Goal: Communication & Community: Answer question/provide support

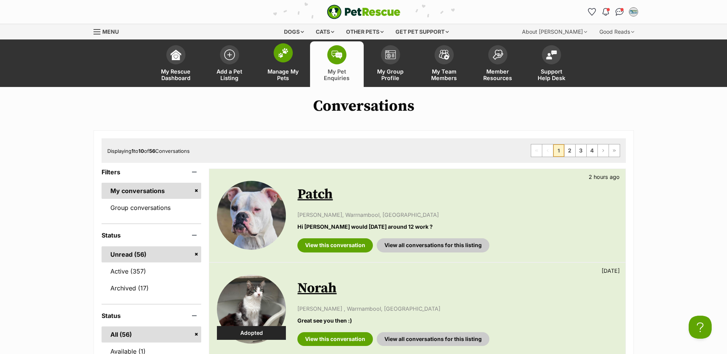
click at [287, 54] on img at bounding box center [283, 53] width 11 height 10
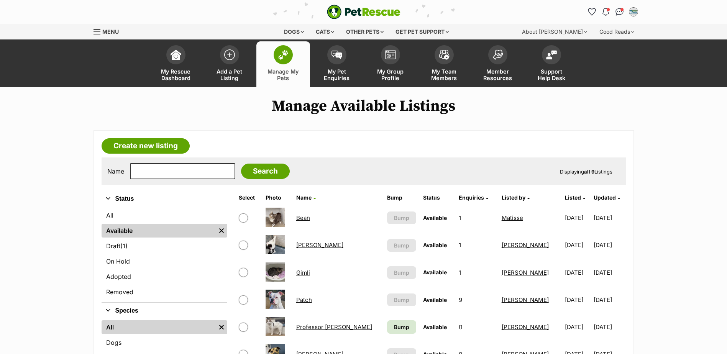
scroll to position [192, 0]
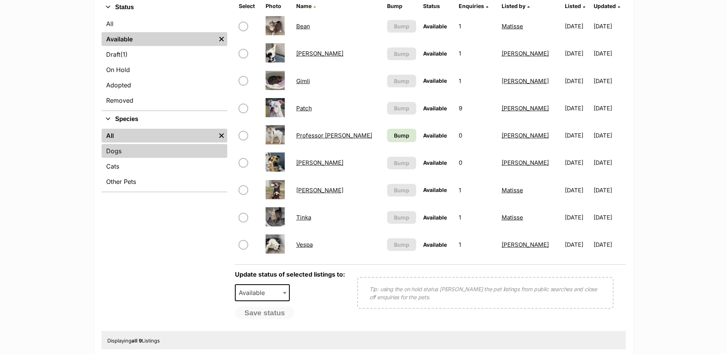
click at [155, 153] on link "Dogs" at bounding box center [165, 151] width 126 height 14
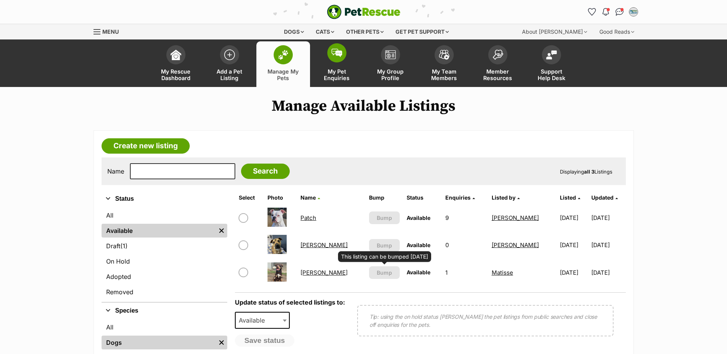
click at [323, 79] on span "My Pet Enquiries" at bounding box center [337, 74] width 35 height 13
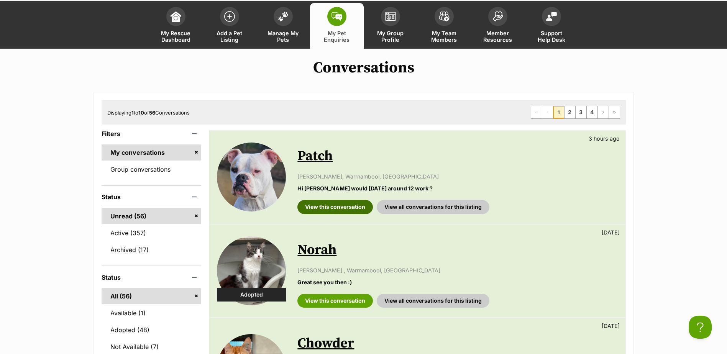
click at [315, 210] on link "View this conversation" at bounding box center [335, 207] width 76 height 14
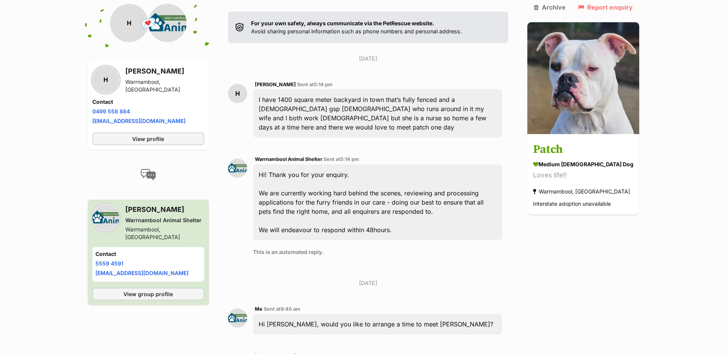
scroll to position [239, 0]
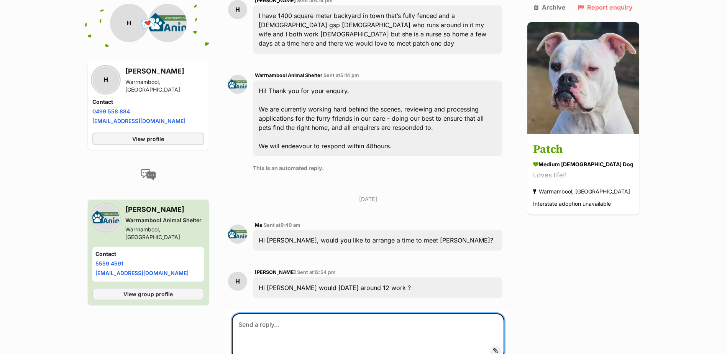
click at [352, 314] on textarea at bounding box center [368, 337] width 273 height 46
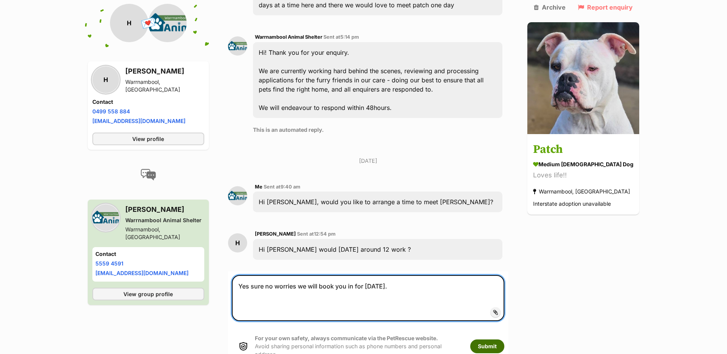
type textarea "Yes sure no worries we will book you in for Thursday."
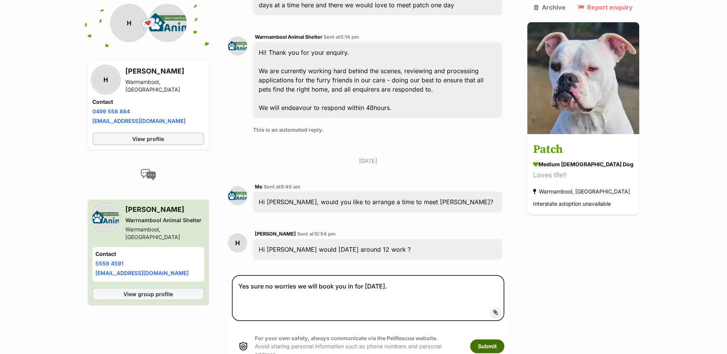
click at [504, 340] on button "Submit" at bounding box center [487, 347] width 34 height 14
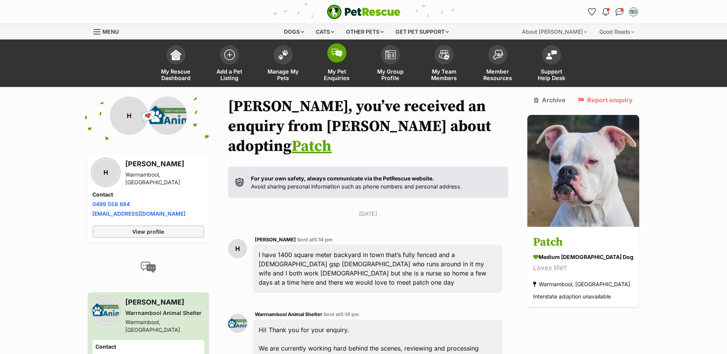
click at [323, 80] on span "My Pet Enquiries" at bounding box center [337, 74] width 35 height 13
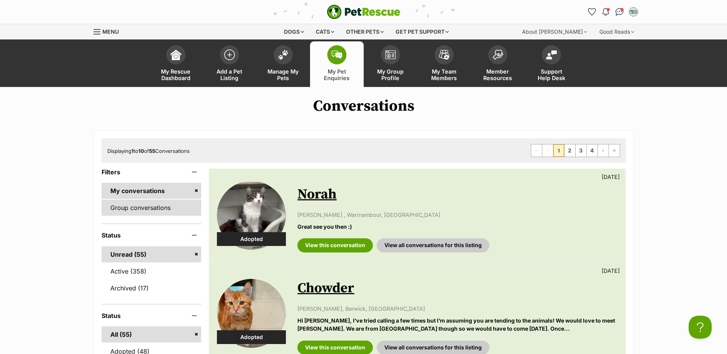
click at [177, 212] on link "Group conversations" at bounding box center [152, 208] width 100 height 16
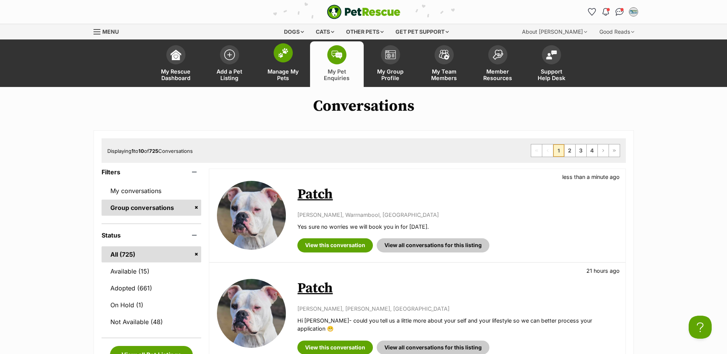
click at [288, 63] on link "Manage My Pets" at bounding box center [283, 64] width 54 height 46
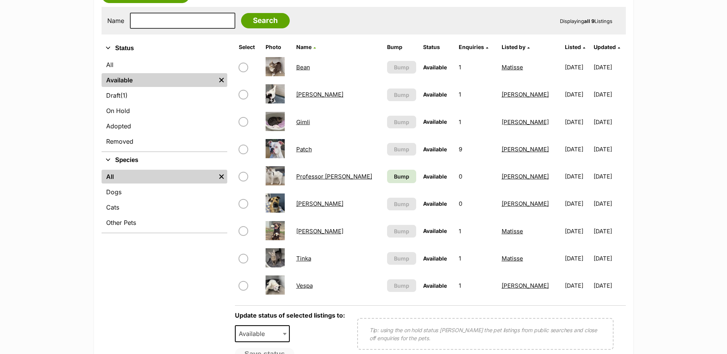
scroll to position [153, 0]
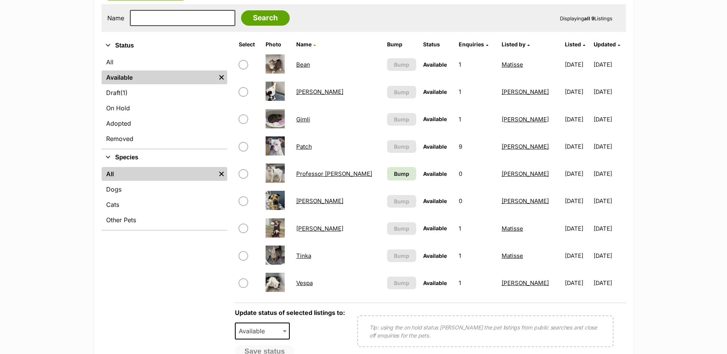
click at [306, 204] on link "[PERSON_NAME]" at bounding box center [319, 200] width 47 height 7
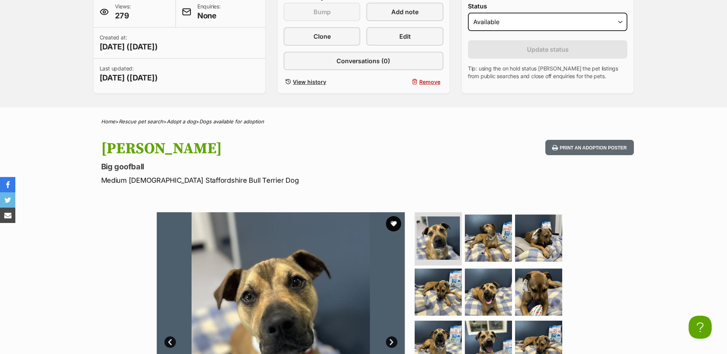
scroll to position [345, 0]
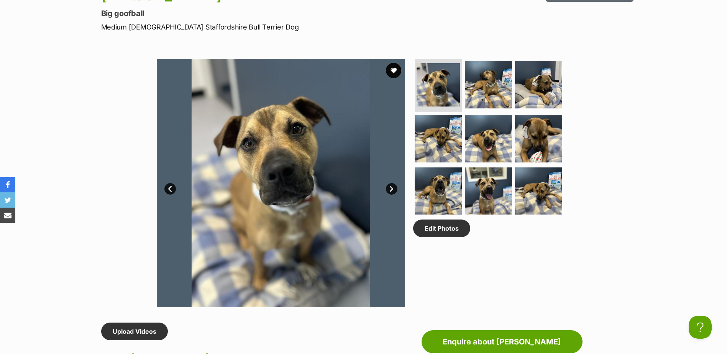
click at [391, 191] on link "Next" at bounding box center [392, 189] width 12 height 12
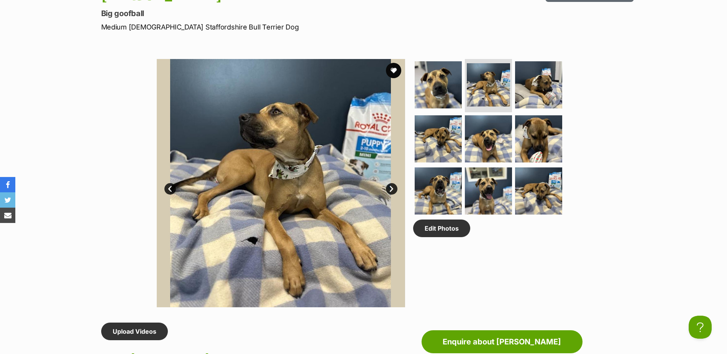
click at [391, 191] on link "Next" at bounding box center [392, 189] width 12 height 12
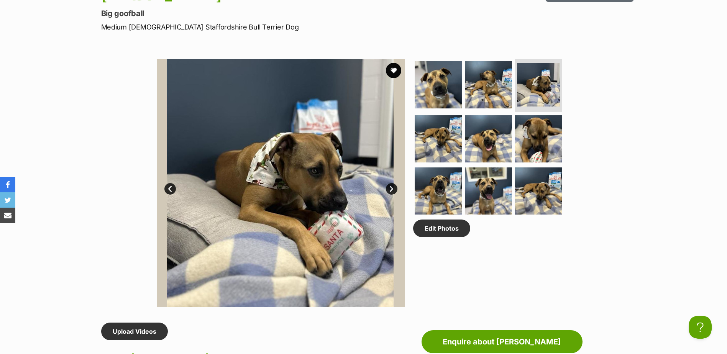
click at [391, 191] on link "Next" at bounding box center [392, 189] width 12 height 12
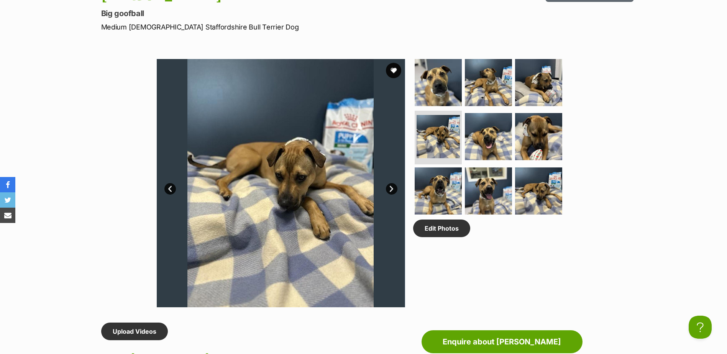
click at [391, 191] on link "Next" at bounding box center [392, 189] width 12 height 12
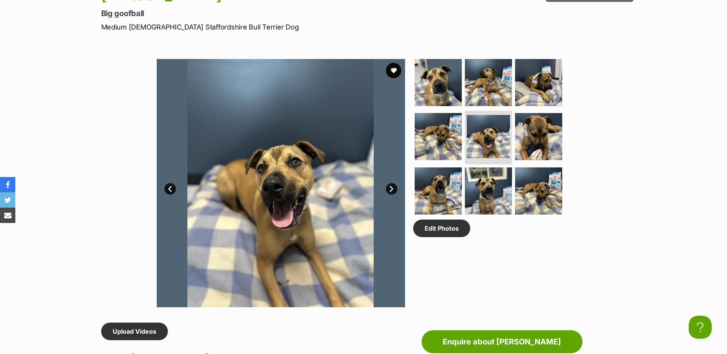
click at [391, 191] on link "Next" at bounding box center [392, 189] width 12 height 12
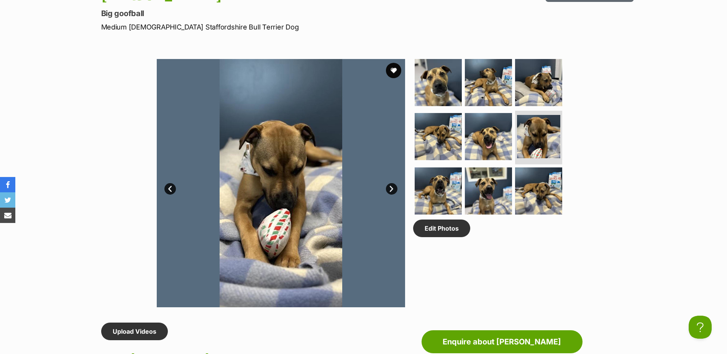
click at [391, 191] on link "Next" at bounding box center [392, 189] width 12 height 12
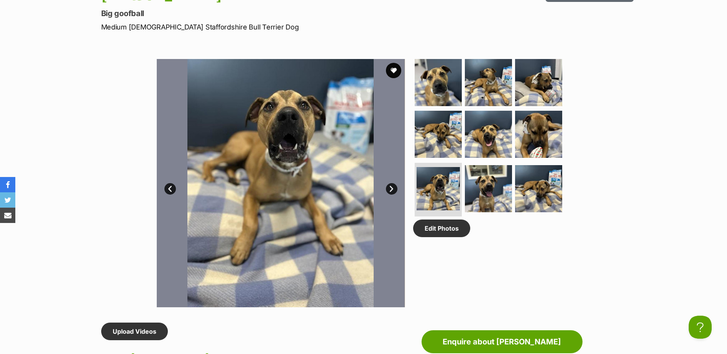
click at [391, 191] on link "Next" at bounding box center [392, 189] width 12 height 12
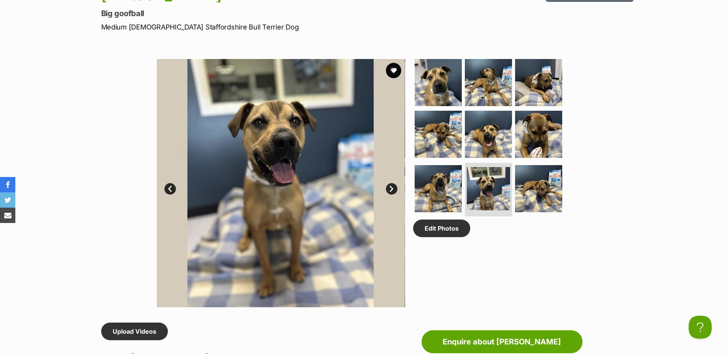
click at [391, 191] on link "Next" at bounding box center [392, 189] width 12 height 12
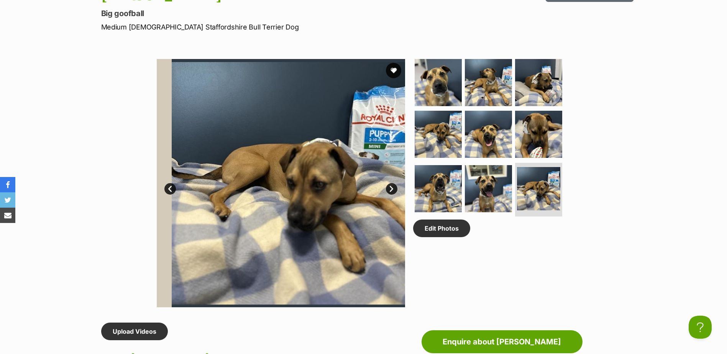
click at [391, 191] on link "Next" at bounding box center [392, 189] width 12 height 12
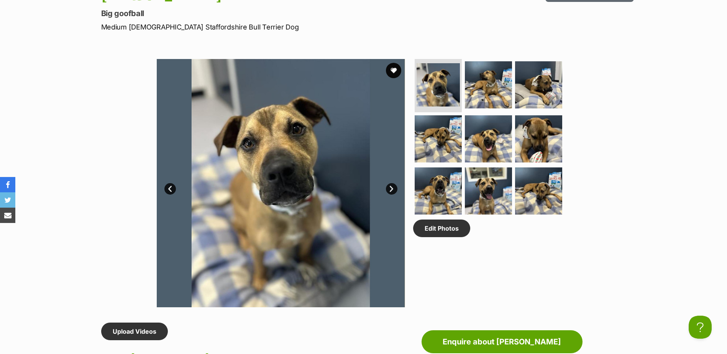
click at [391, 191] on link "Next" at bounding box center [392, 189] width 12 height 12
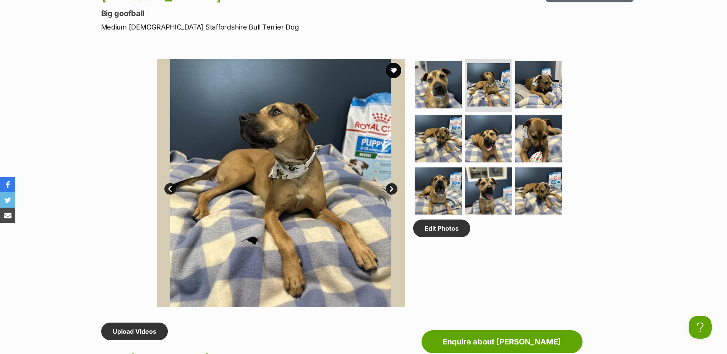
click at [391, 191] on link "Next" at bounding box center [392, 189] width 12 height 12
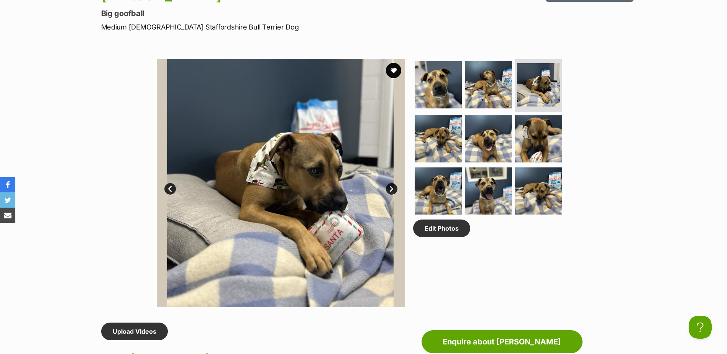
click at [391, 191] on link "Next" at bounding box center [392, 189] width 12 height 12
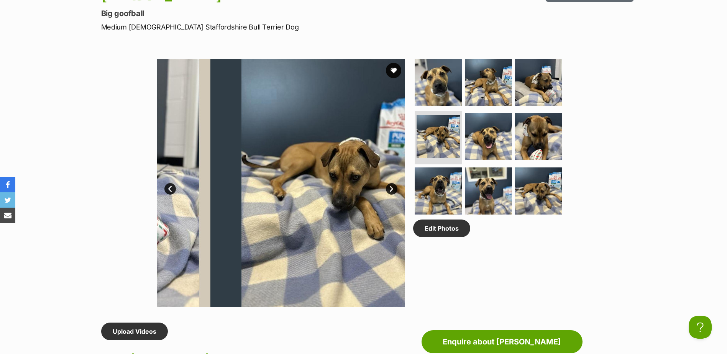
click at [391, 191] on link "Next" at bounding box center [392, 189] width 12 height 12
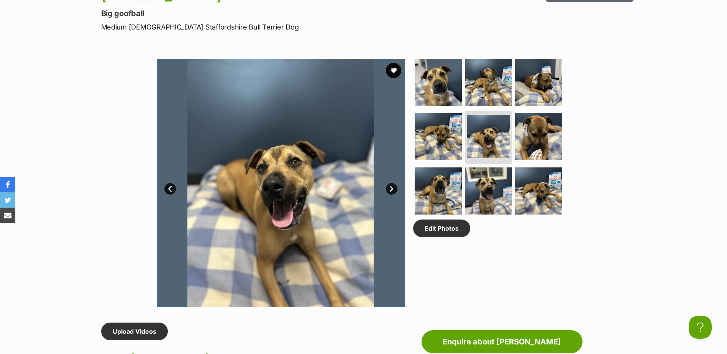
click at [391, 191] on link "Next" at bounding box center [392, 189] width 12 height 12
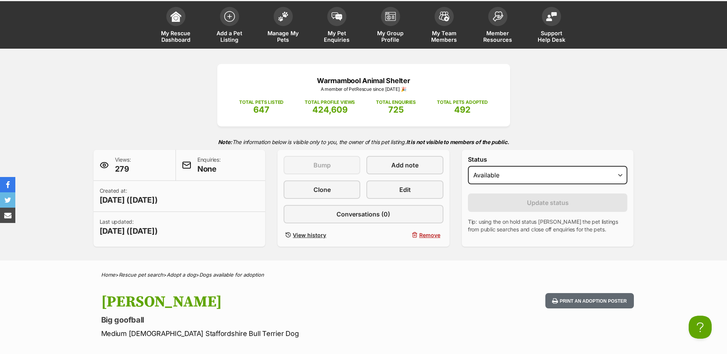
scroll to position [0, 0]
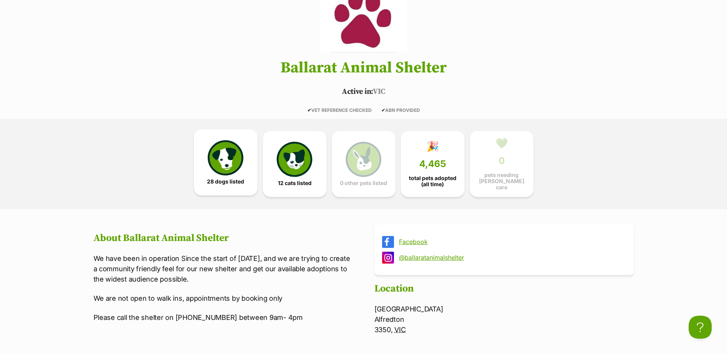
click at [245, 152] on link "28 dogs listed" at bounding box center [226, 163] width 64 height 66
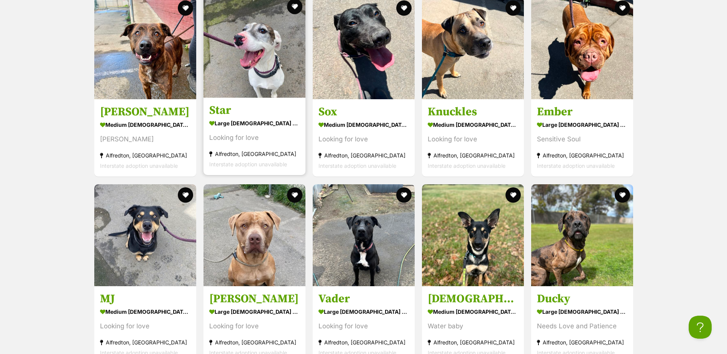
scroll to position [809, 0]
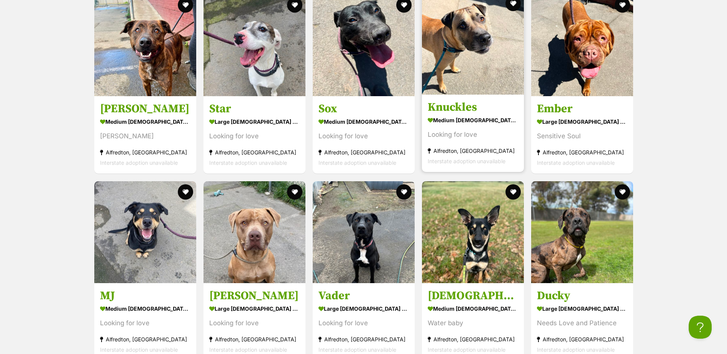
click at [458, 104] on h3 "Knuckles" at bounding box center [473, 107] width 90 height 15
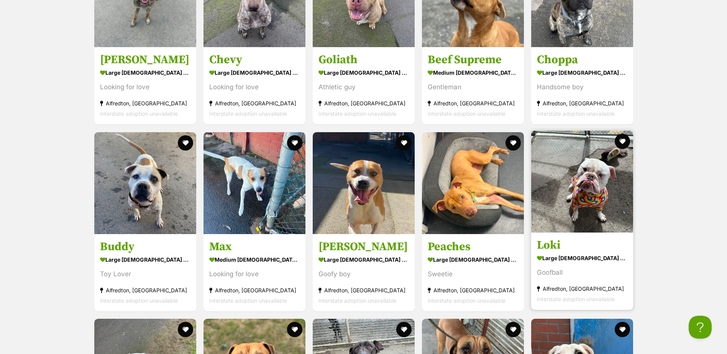
scroll to position [1269, 0]
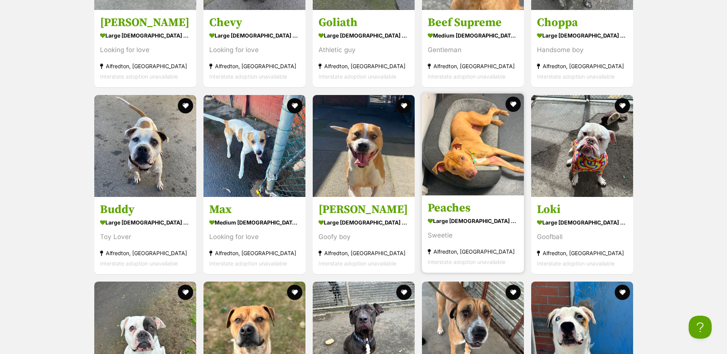
click at [460, 216] on div "large [DEMOGRAPHIC_DATA] Dog" at bounding box center [473, 220] width 90 height 11
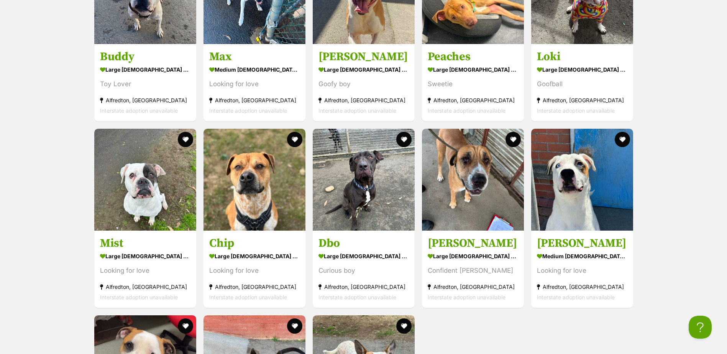
scroll to position [1422, 0]
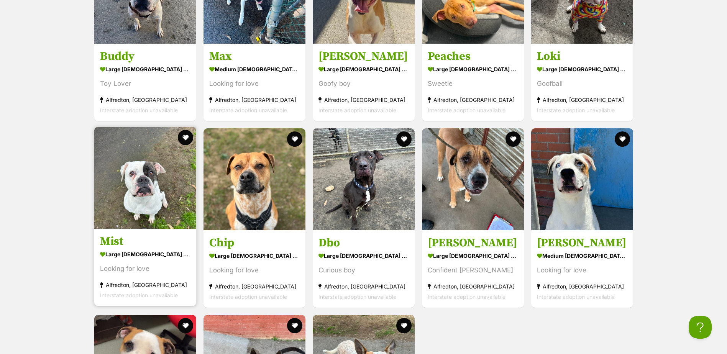
click at [139, 235] on h3 "Mist" at bounding box center [145, 241] width 90 height 15
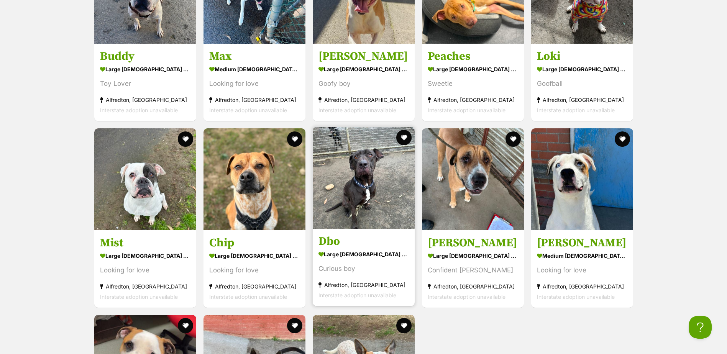
click at [346, 242] on h3 "Dbo" at bounding box center [364, 241] width 90 height 15
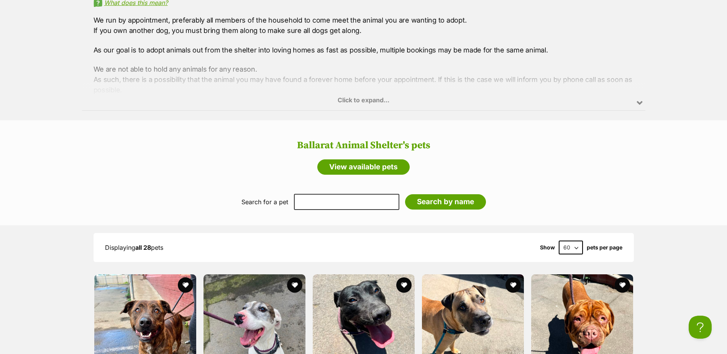
scroll to position [426, 0]
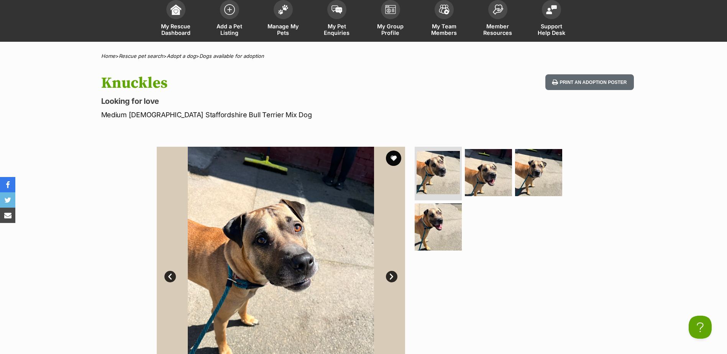
scroll to position [115, 0]
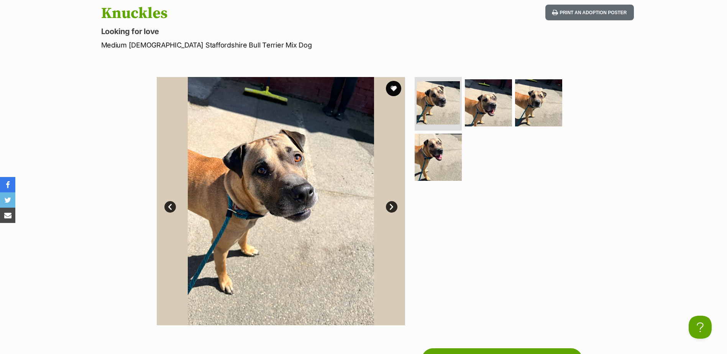
click at [397, 205] on link "Next" at bounding box center [392, 207] width 12 height 12
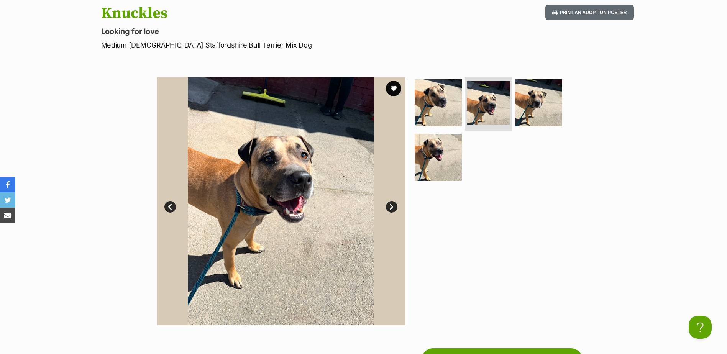
click at [397, 205] on link "Next" at bounding box center [392, 207] width 12 height 12
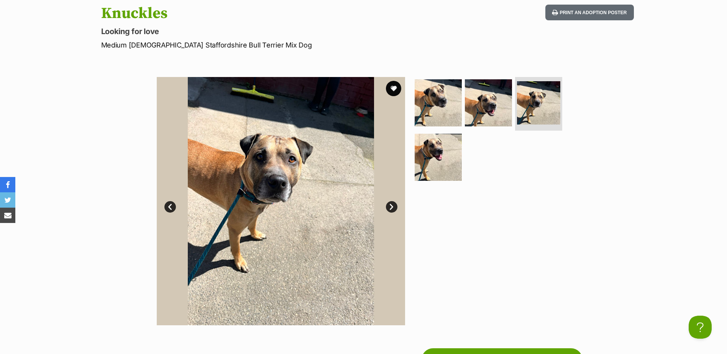
click at [397, 205] on link "Next" at bounding box center [392, 207] width 12 height 12
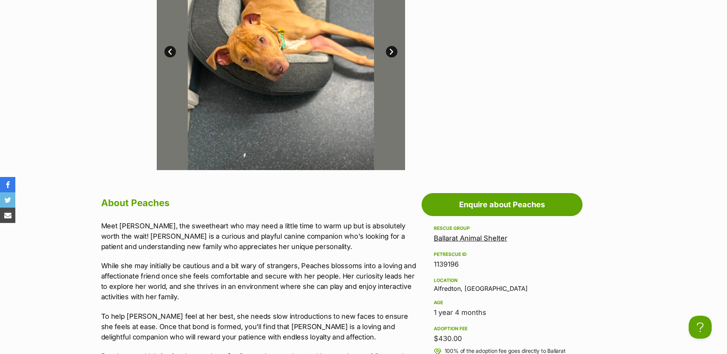
scroll to position [153, 0]
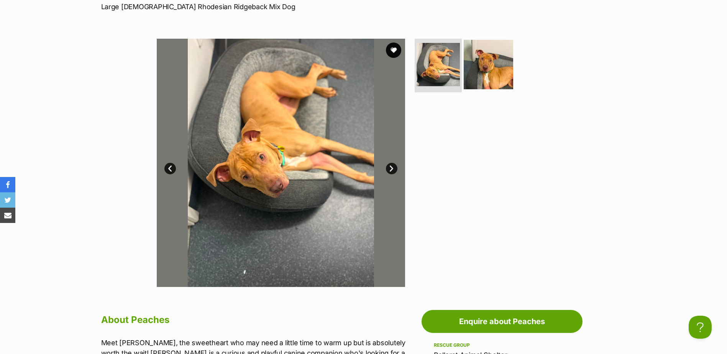
click at [511, 49] on img at bounding box center [488, 64] width 49 height 49
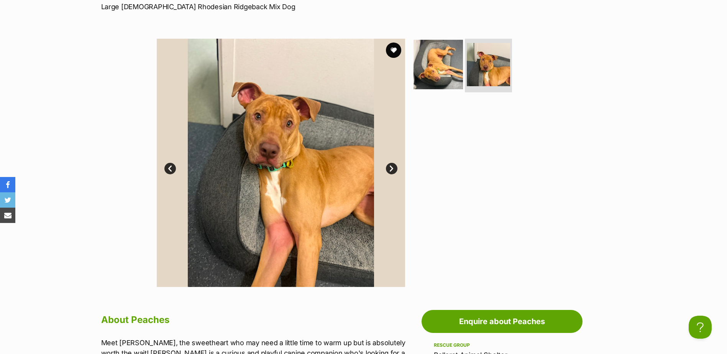
click at [440, 70] on img at bounding box center [438, 64] width 49 height 49
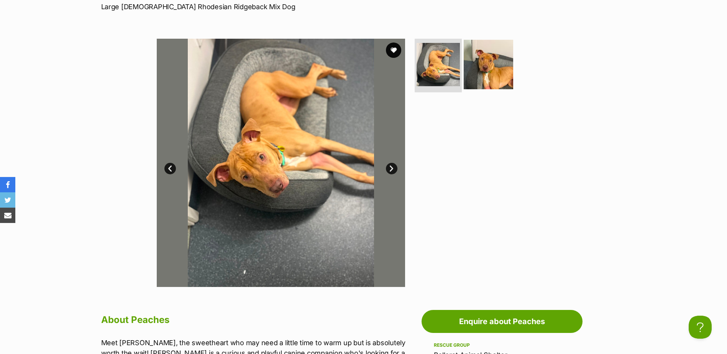
click at [494, 64] on img at bounding box center [488, 64] width 49 height 49
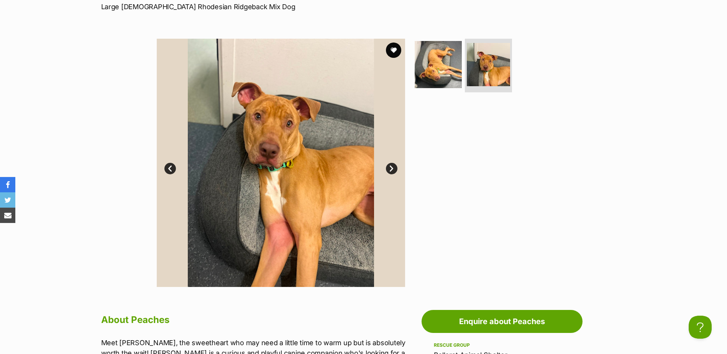
click at [169, 167] on link "Prev" at bounding box center [170, 169] width 12 height 12
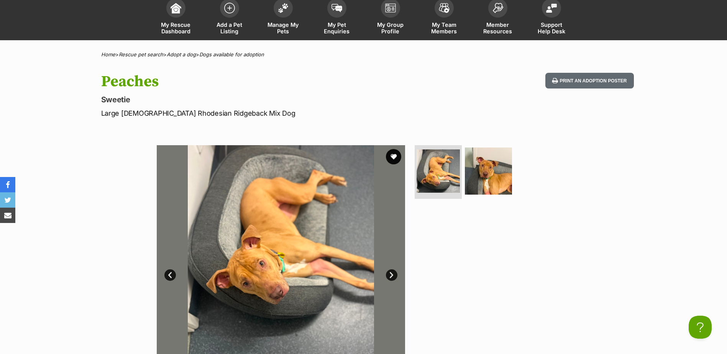
scroll to position [38, 0]
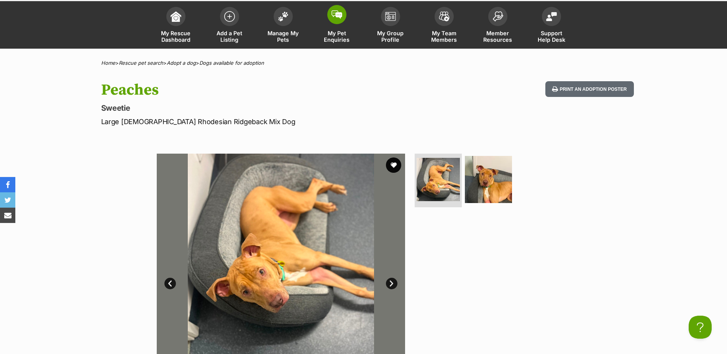
click at [334, 21] on span at bounding box center [336, 14] width 19 height 19
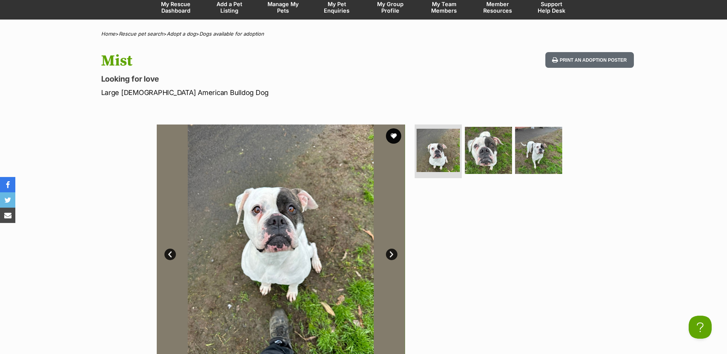
scroll to position [192, 0]
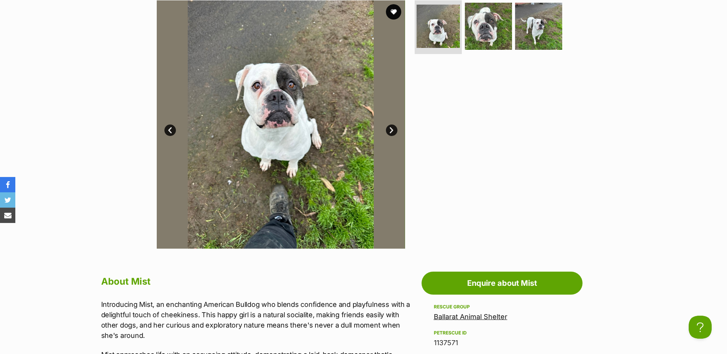
click at [392, 126] on link "Next" at bounding box center [392, 131] width 12 height 12
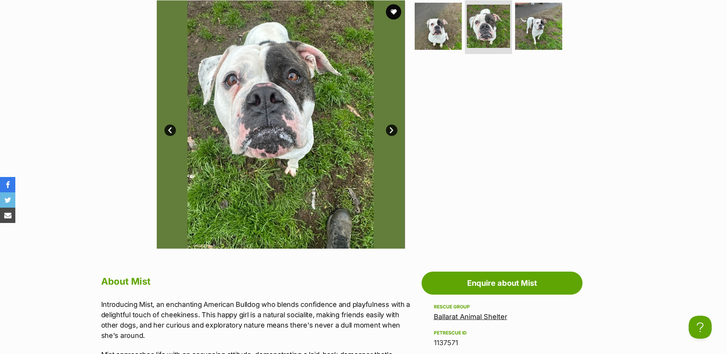
click at [391, 130] on link "Next" at bounding box center [392, 131] width 12 height 12
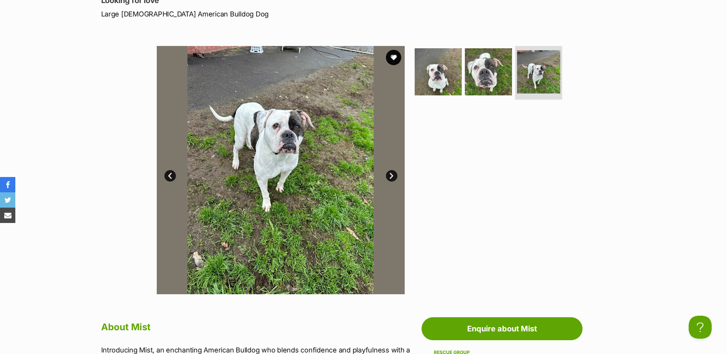
scroll to position [77, 0]
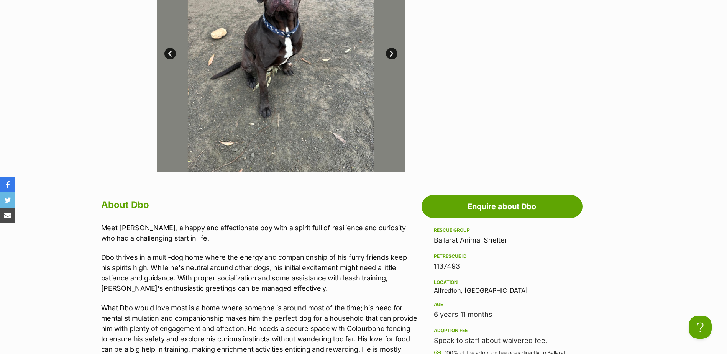
scroll to position [77, 0]
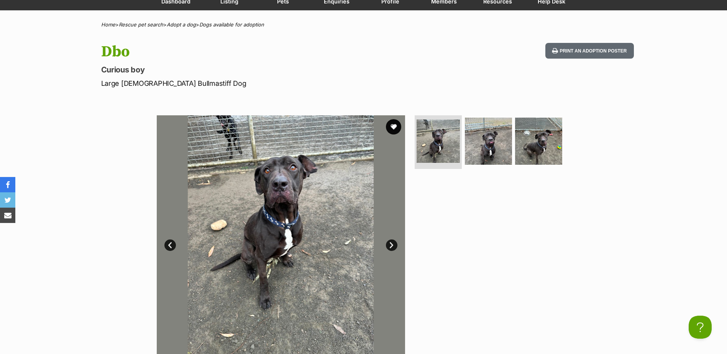
click at [393, 245] on link "Next" at bounding box center [392, 246] width 12 height 12
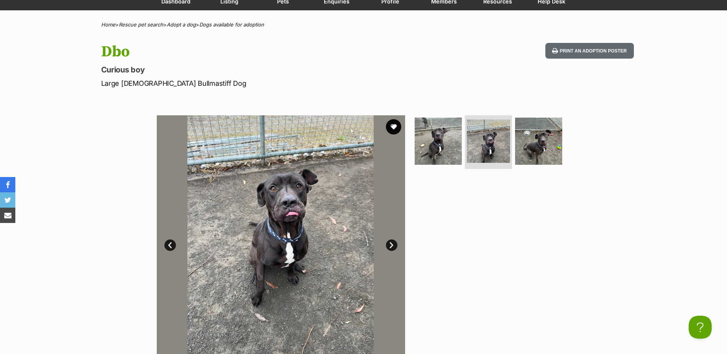
click at [393, 244] on link "Next" at bounding box center [392, 246] width 12 height 12
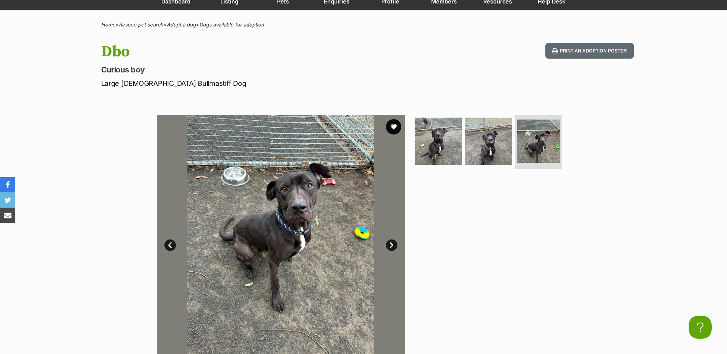
click at [394, 244] on link "Next" at bounding box center [392, 246] width 12 height 12
